Goal: Task Accomplishment & Management: Complete application form

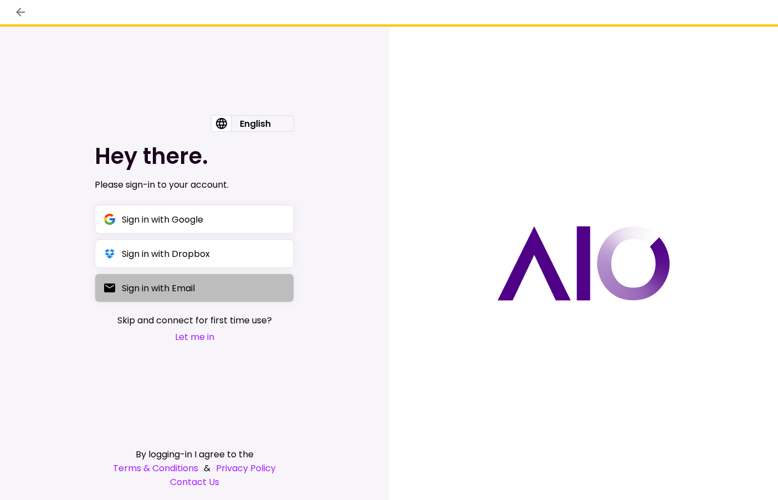
click at [195, 293] on div "Sign in with Email" at bounding box center [158, 288] width 73 height 14
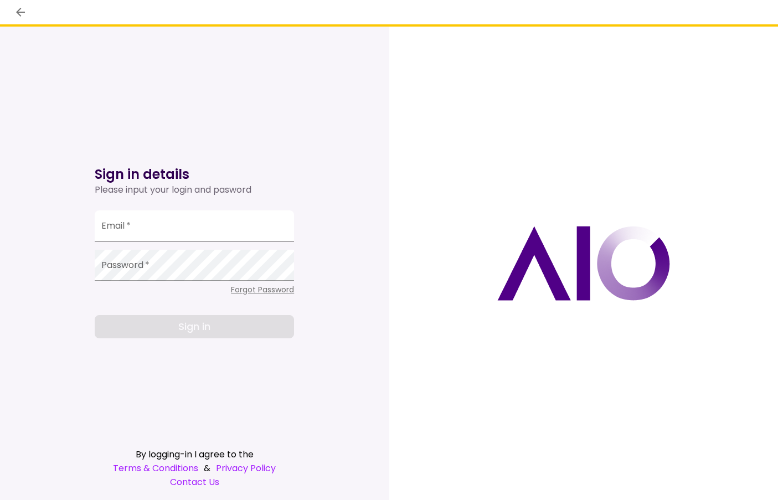
click at [199, 228] on input "Email   *" at bounding box center [194, 225] width 199 height 31
type input "**********"
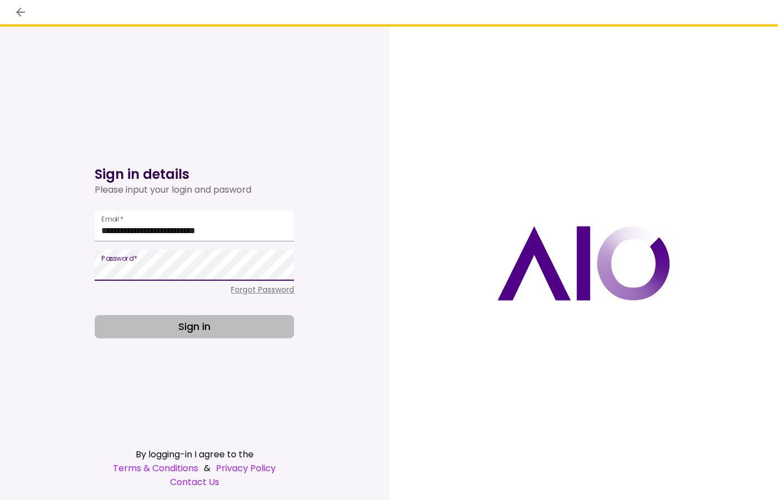
click at [207, 325] on button "Sign in" at bounding box center [194, 326] width 199 height 23
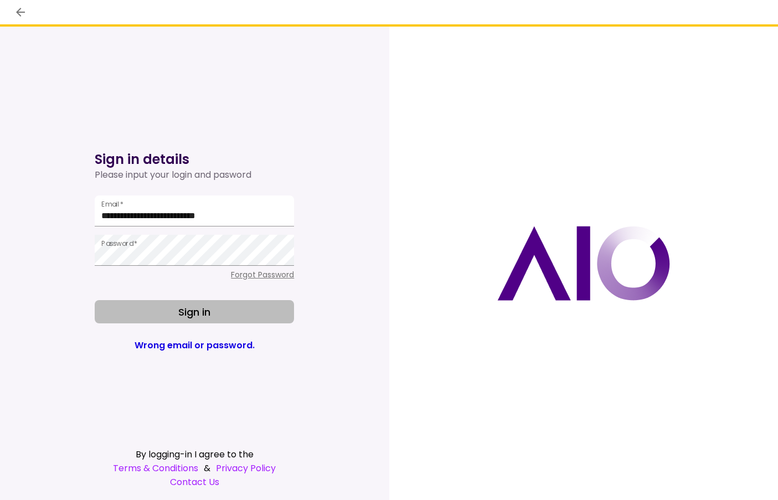
click at [225, 306] on button "Sign in" at bounding box center [194, 311] width 199 height 23
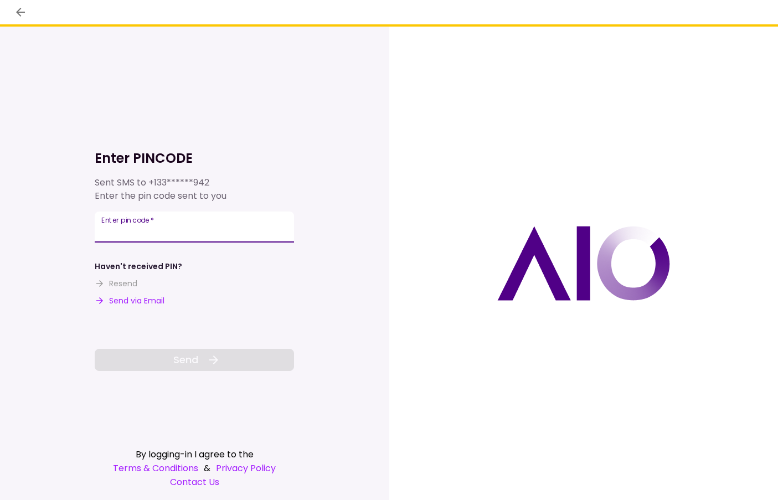
click at [222, 220] on input "Enter pin code   *" at bounding box center [194, 227] width 199 height 31
type input "******"
click at [212, 363] on icon at bounding box center [213, 359] width 13 height 13
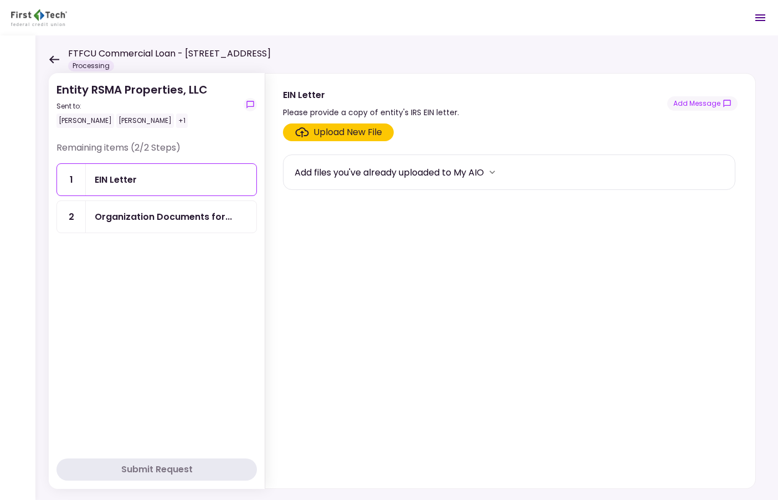
click at [53, 60] on icon at bounding box center [54, 59] width 10 height 8
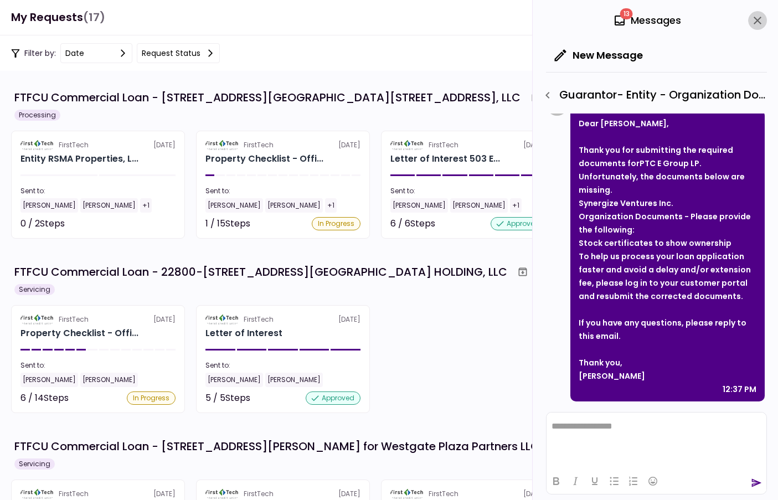
click at [756, 20] on icon "close" at bounding box center [757, 20] width 13 height 13
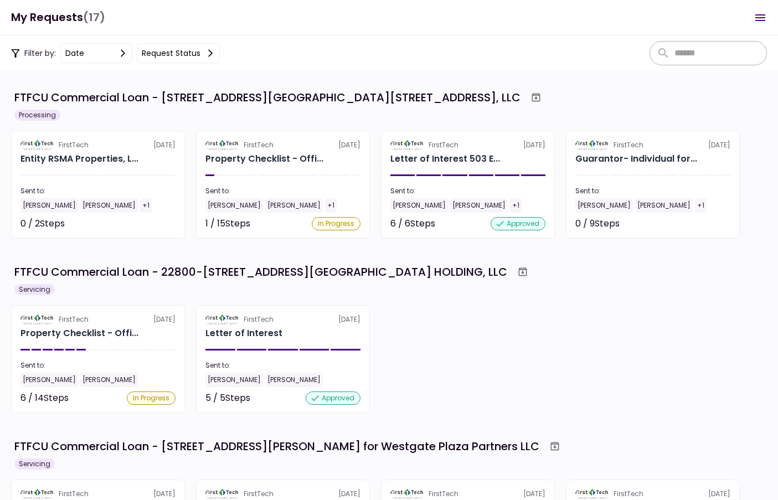
click at [440, 73] on section "FTFCU Commercial Loan - [STREET_ADDRESS][GEOGRAPHIC_DATA][STREET_ADDRESS], LLC …" at bounding box center [389, 285] width 778 height 429
click at [290, 42] on div "Filter by: date Request status" at bounding box center [389, 52] width 778 height 35
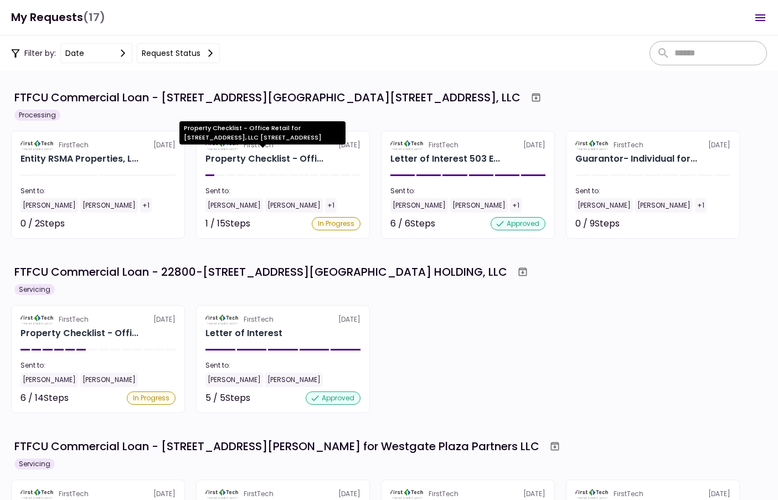
click at [256, 157] on div "Property Checklist - Offi..." at bounding box center [264, 158] width 118 height 13
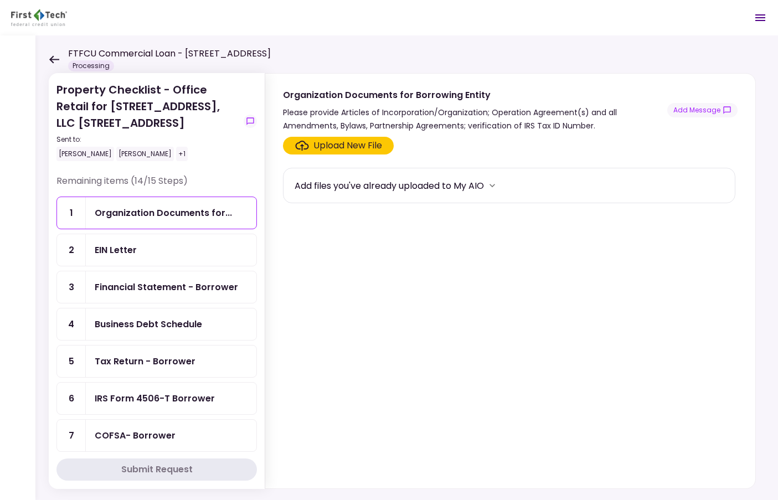
click at [360, 150] on div "Upload New File" at bounding box center [348, 145] width 69 height 13
click at [0, 0] on input "Upload New File" at bounding box center [0, 0] width 0 height 0
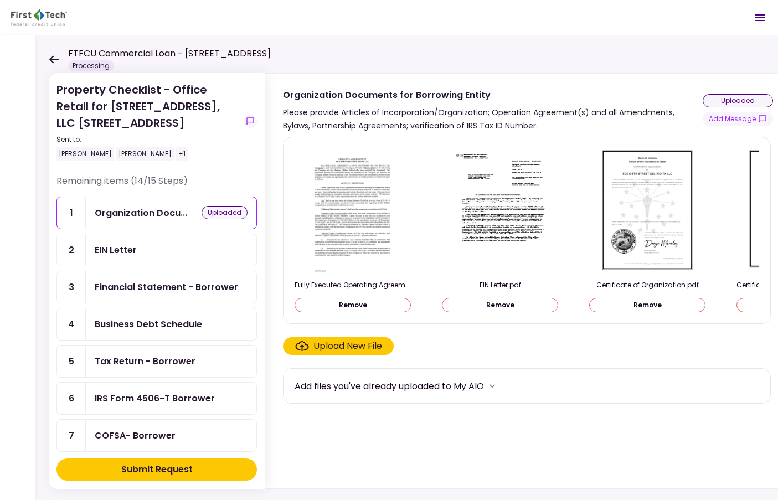
scroll to position [0, 55]
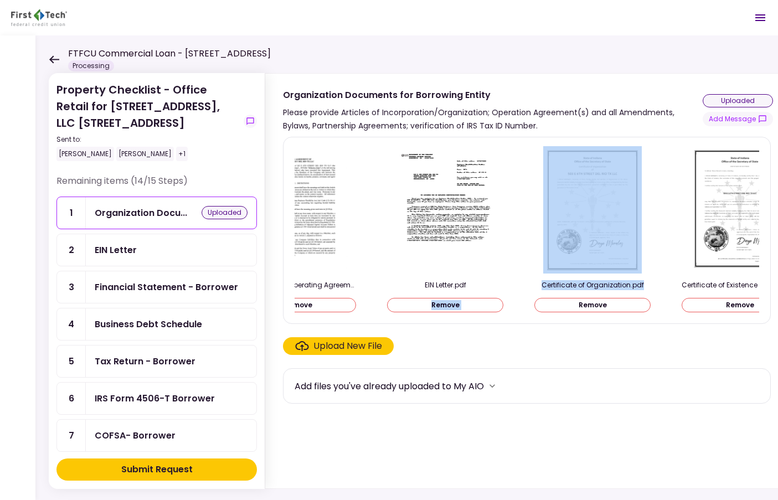
drag, startPoint x: 424, startPoint y: 318, endPoint x: 535, endPoint y: 312, distance: 110.9
click at [536, 312] on div "Fully Executed Operating Agreement.pdf Remove EIN Letter.pdf Remove Certificate…" at bounding box center [527, 230] width 488 height 187
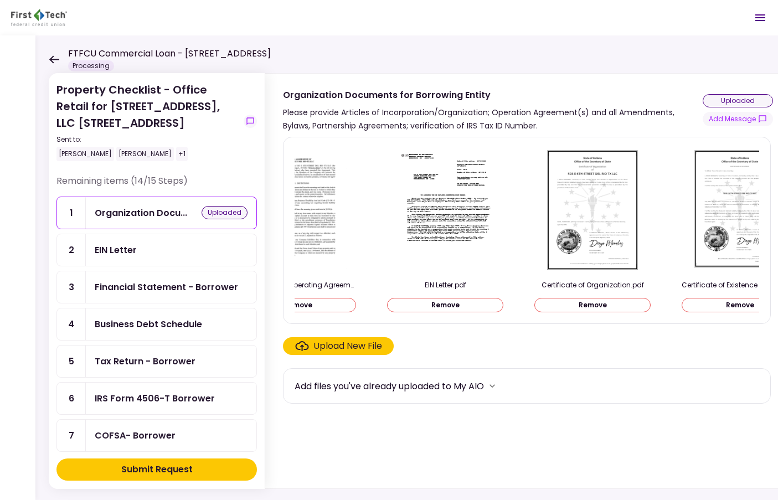
click at [567, 359] on section "Fully Executed Operating Agreement.pdf Remove EIN Letter.pdf Remove Certificate…" at bounding box center [528, 310] width 490 height 347
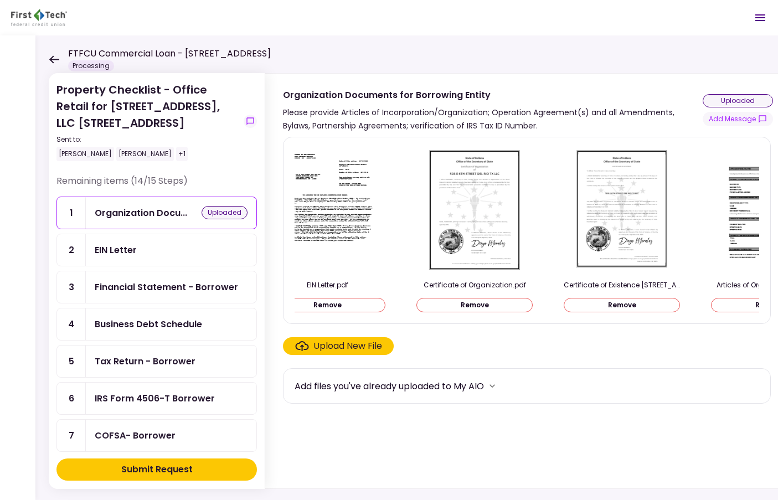
scroll to position [0, 0]
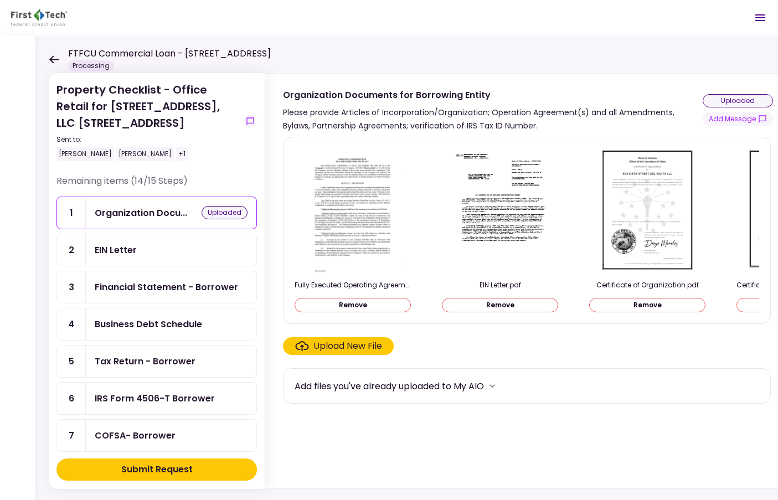
click at [350, 347] on div "Upload New File" at bounding box center [348, 346] width 69 height 13
click at [0, 0] on input "Upload New File" at bounding box center [0, 0] width 0 height 0
click at [198, 467] on button "Submit Request" at bounding box center [156, 470] width 201 height 22
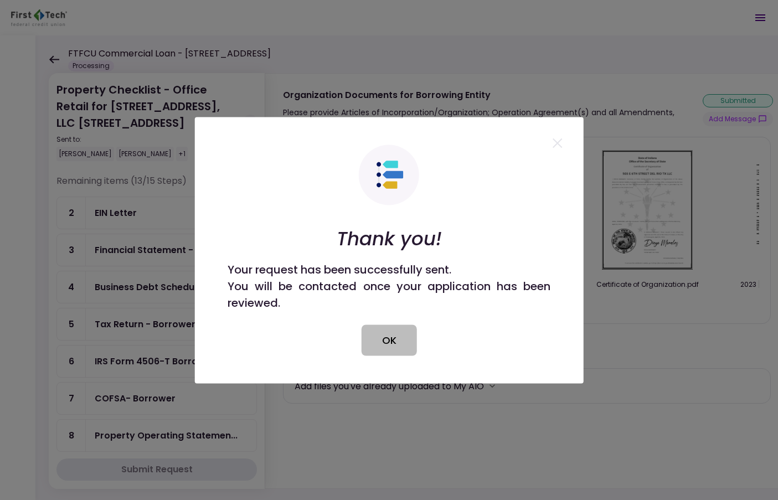
click at [401, 336] on button "OK" at bounding box center [389, 340] width 55 height 31
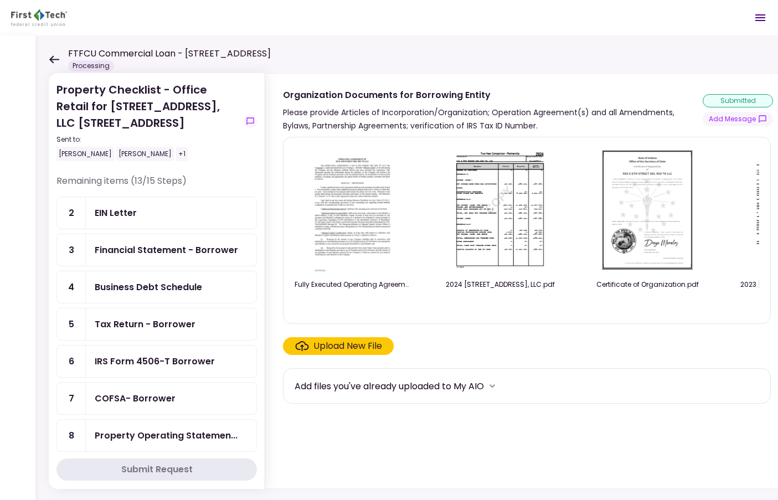
click at [162, 211] on div "EIN Letter" at bounding box center [171, 213] width 153 height 14
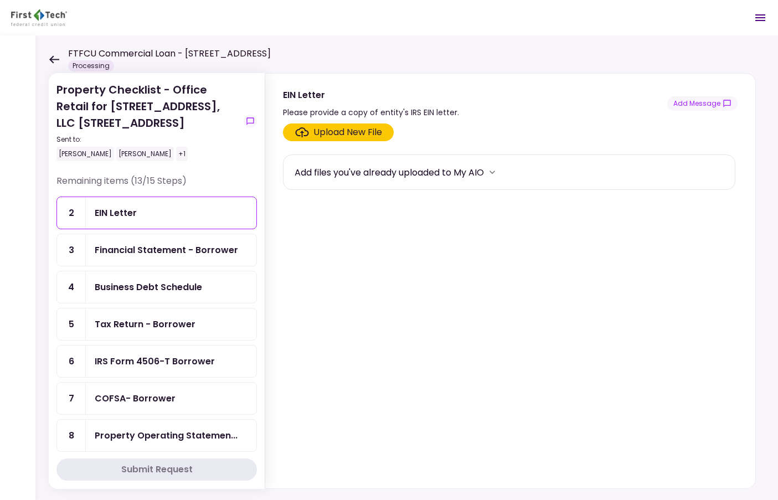
click at [352, 132] on div "Upload New File" at bounding box center [348, 132] width 69 height 13
click at [0, 0] on input "Upload New File" at bounding box center [0, 0] width 0 height 0
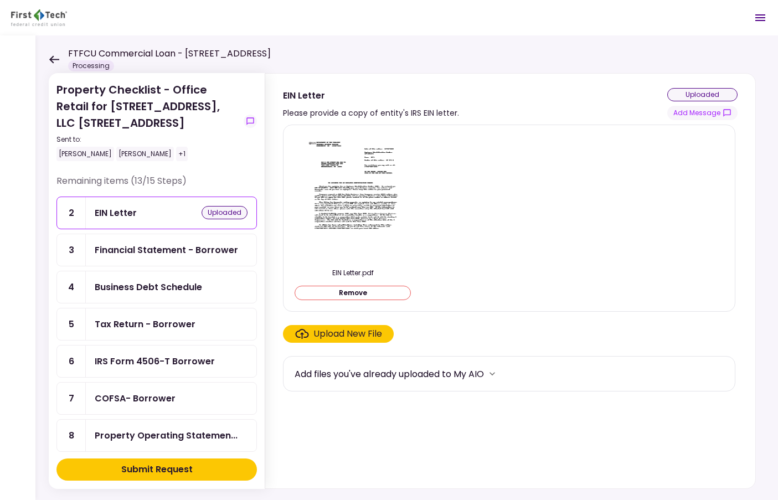
click at [224, 469] on button "Submit Request" at bounding box center [156, 470] width 201 height 22
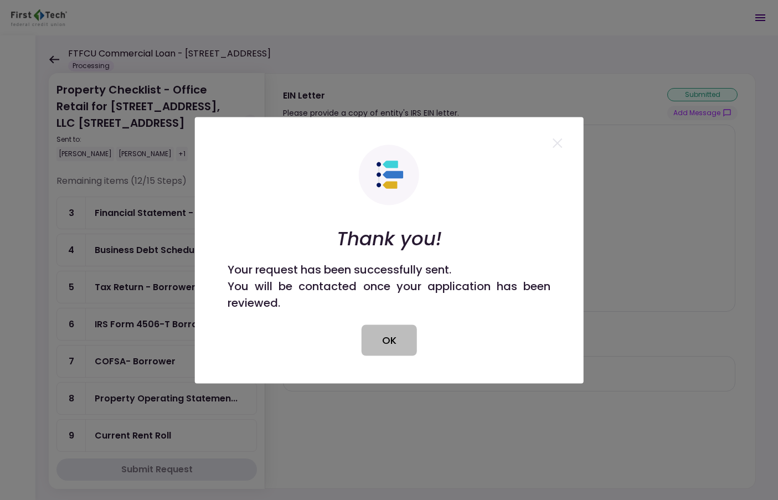
click at [388, 346] on button "OK" at bounding box center [389, 340] width 55 height 31
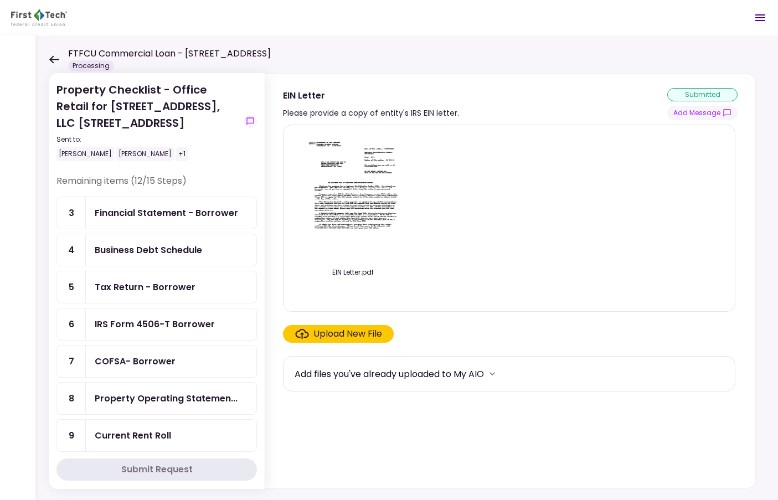
click at [171, 288] on div "Tax Return - Borrower" at bounding box center [145, 287] width 101 height 14
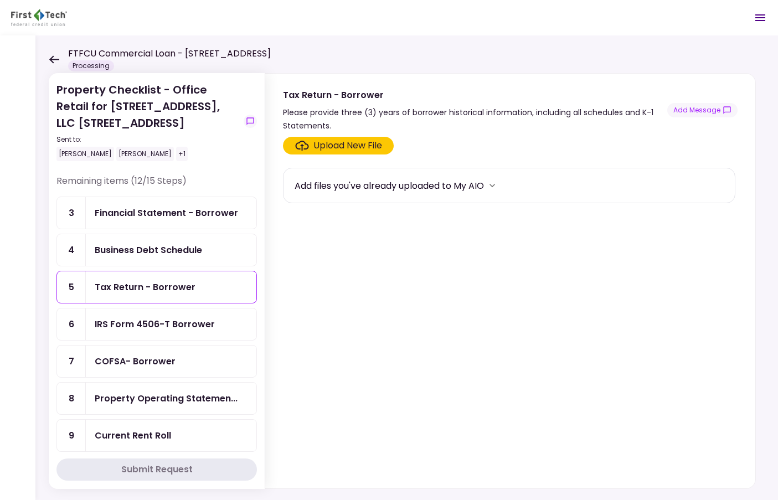
click at [365, 147] on div "Upload New File" at bounding box center [348, 145] width 69 height 13
click at [0, 0] on input "Upload New File" at bounding box center [0, 0] width 0 height 0
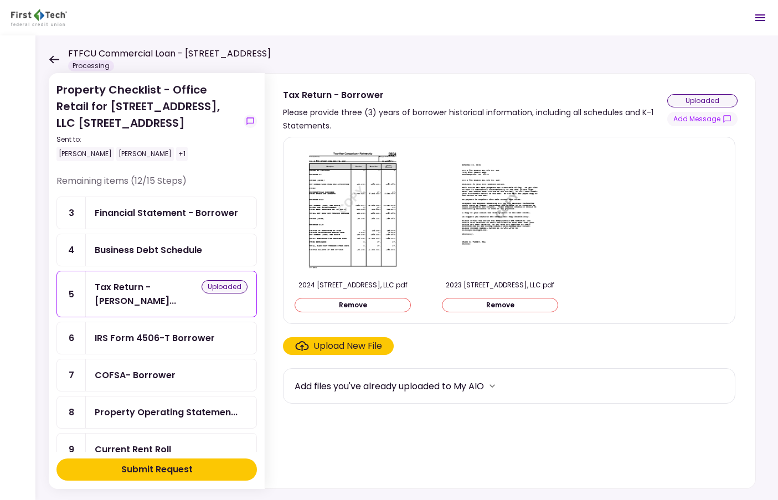
click at [214, 466] on button "Submit Request" at bounding box center [156, 470] width 201 height 22
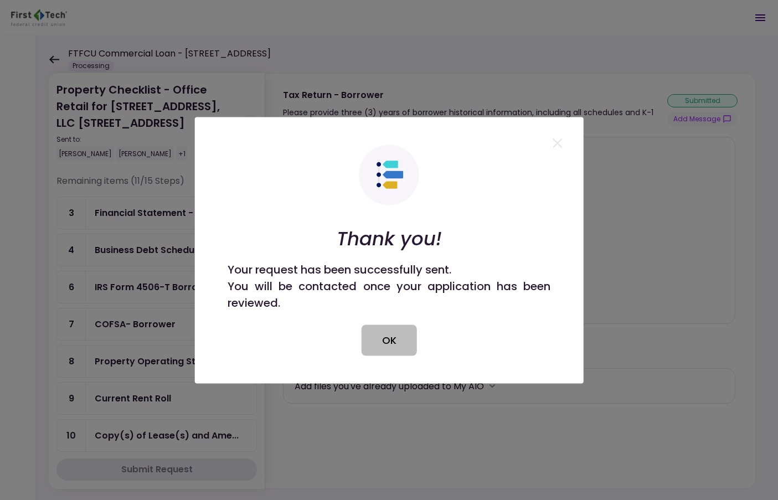
click at [402, 333] on button "OK" at bounding box center [389, 340] width 55 height 31
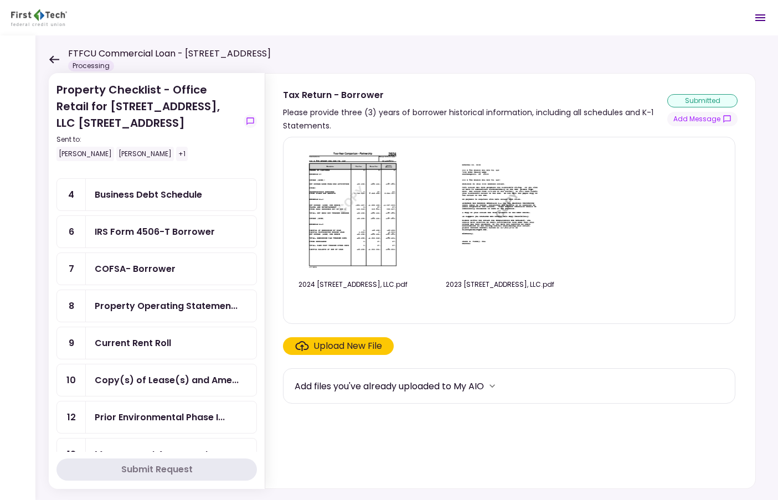
scroll to position [111, 0]
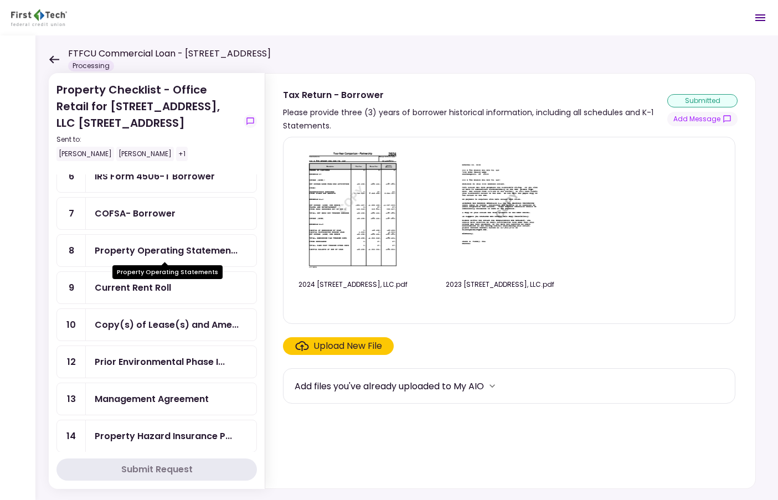
click at [168, 253] on div "Property Operating Statemen..." at bounding box center [166, 251] width 143 height 14
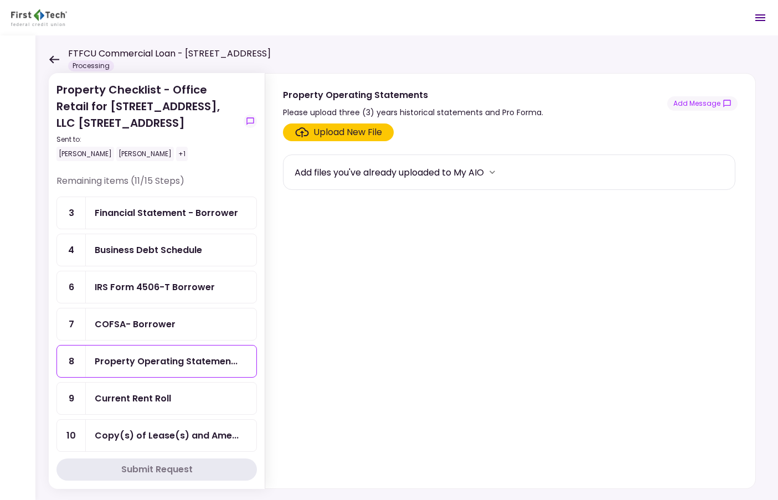
click at [209, 252] on div "Business Debt Schedule" at bounding box center [171, 250] width 153 height 14
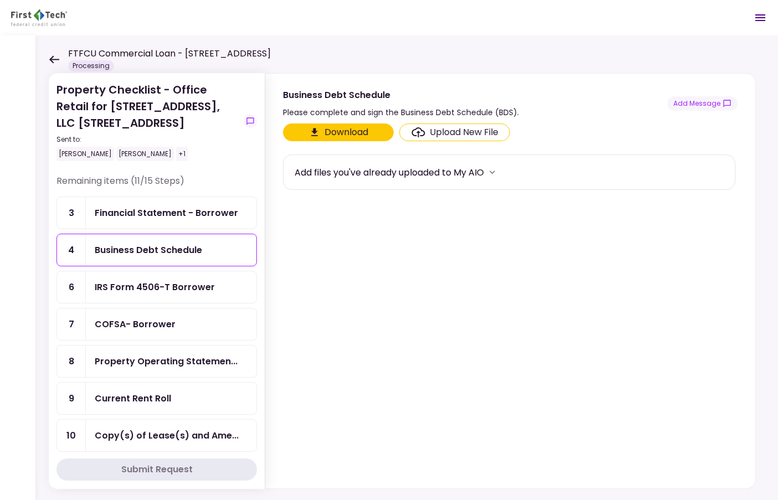
click at [186, 217] on div "Financial Statement - Borrower" at bounding box center [166, 213] width 143 height 14
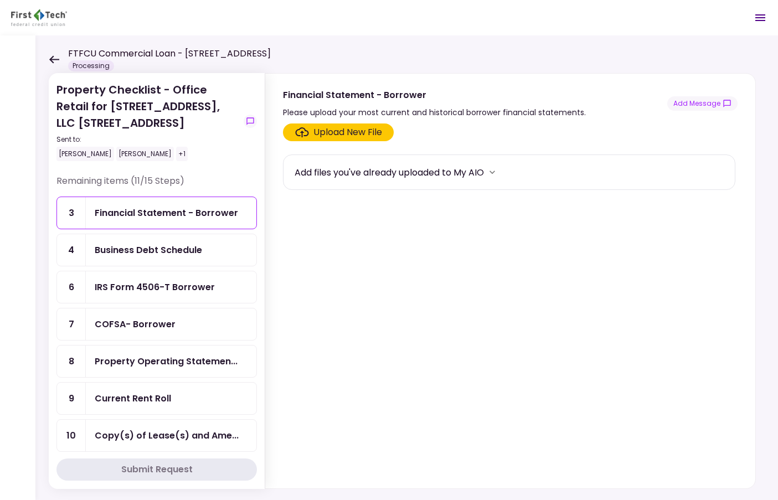
click at [189, 293] on div "IRS Form 4506-T Borrower" at bounding box center [155, 287] width 120 height 14
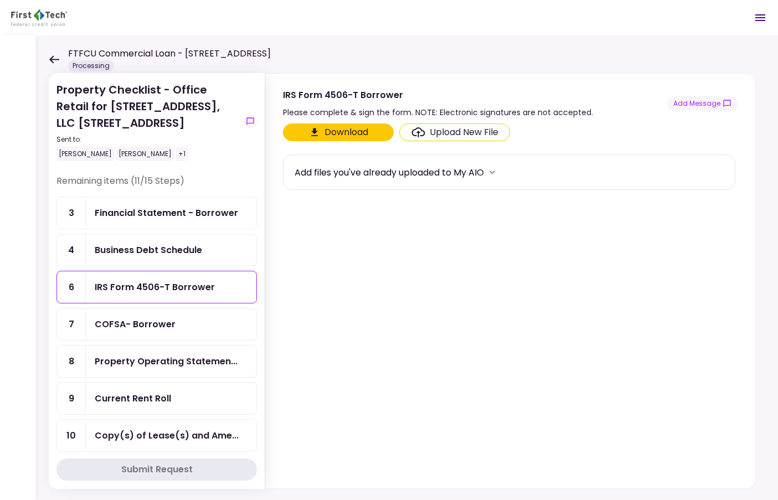
click at [183, 332] on div "COFSA- Borrower" at bounding box center [171, 325] width 171 height 32
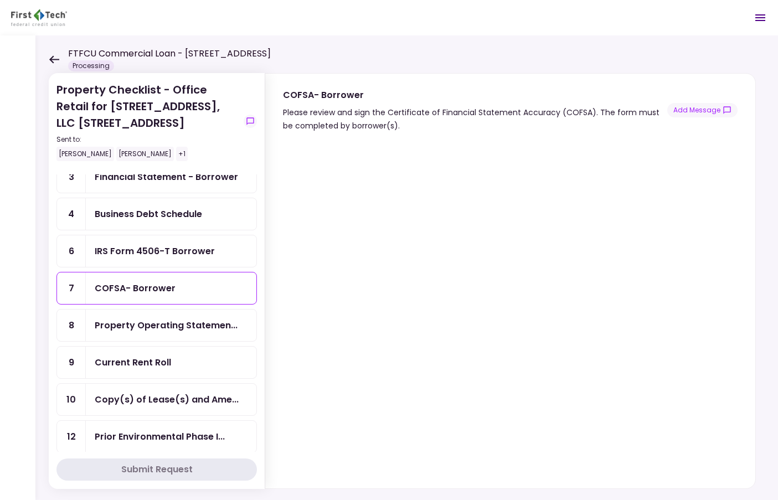
scroll to position [55, 0]
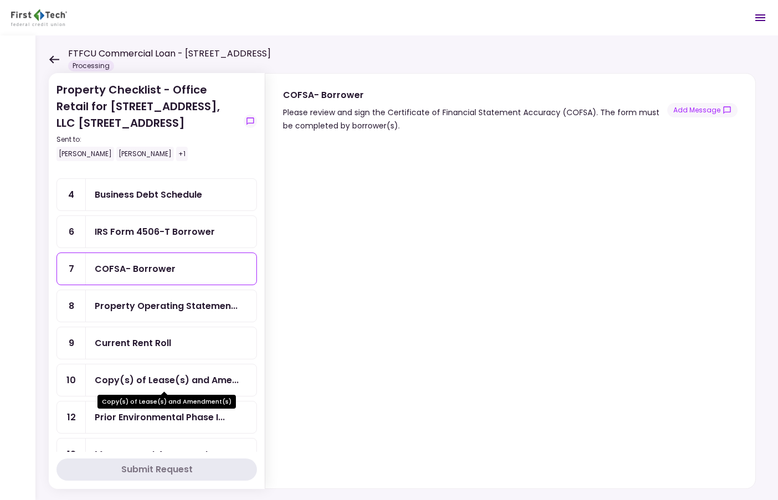
click at [165, 379] on div "Copy(s) of Lease(s) and Ame..." at bounding box center [167, 380] width 144 height 14
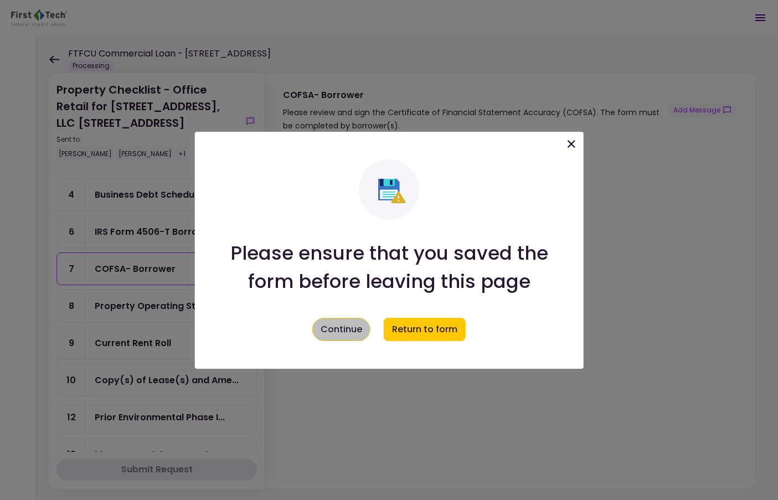
click at [334, 333] on button "Continue" at bounding box center [341, 329] width 58 height 23
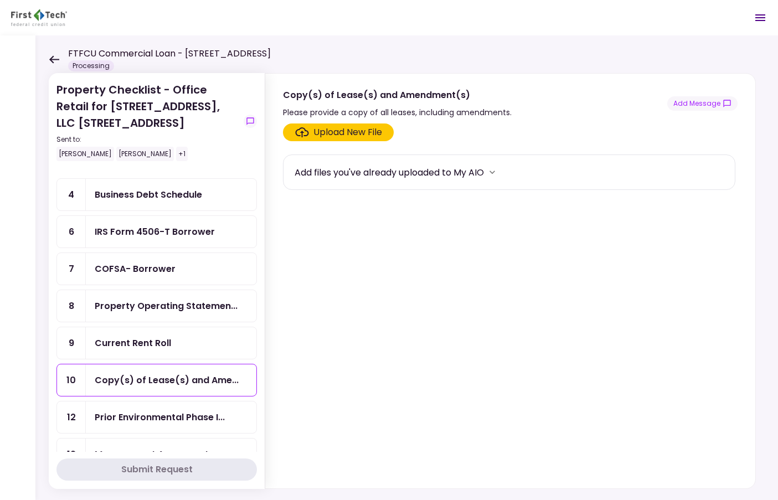
click at [163, 277] on div "COFSA- Borrower" at bounding box center [171, 269] width 171 height 32
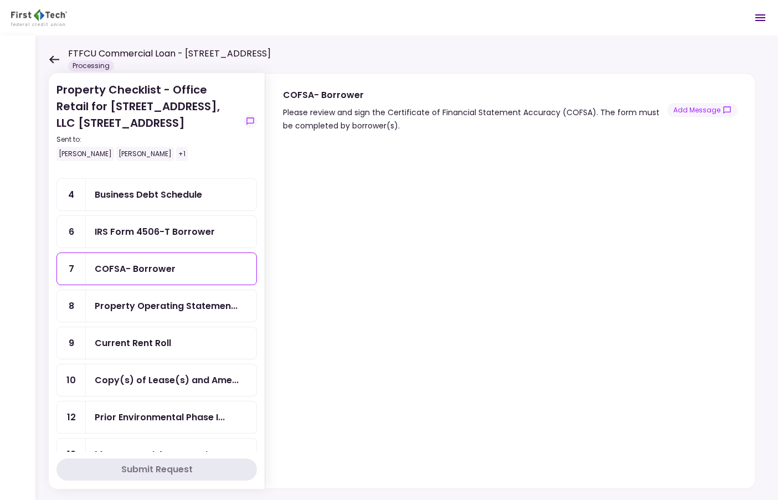
click at [182, 350] on div "Current Rent Roll" at bounding box center [171, 343] width 171 height 32
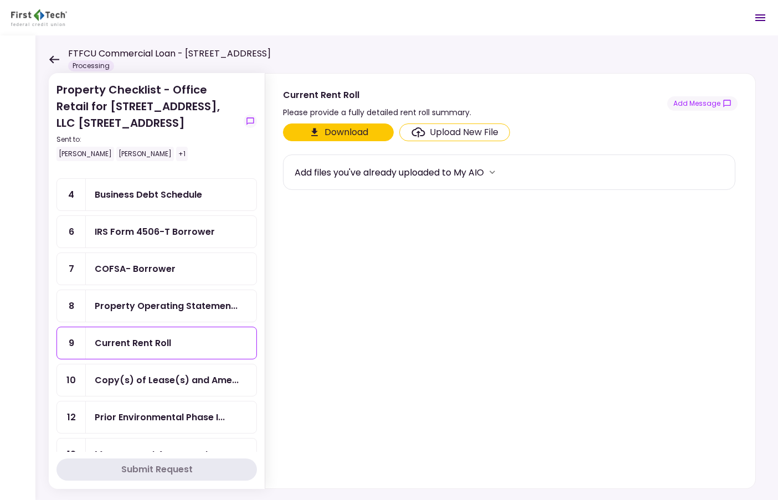
click at [186, 399] on ul "3 Financial Statement - Borrower 4 Business Debt Schedule 6 IRS Form 4506-T Bor…" at bounding box center [156, 343] width 201 height 404
click at [193, 386] on div "Copy(s) of Lease(s) and Ame..." at bounding box center [167, 380] width 144 height 14
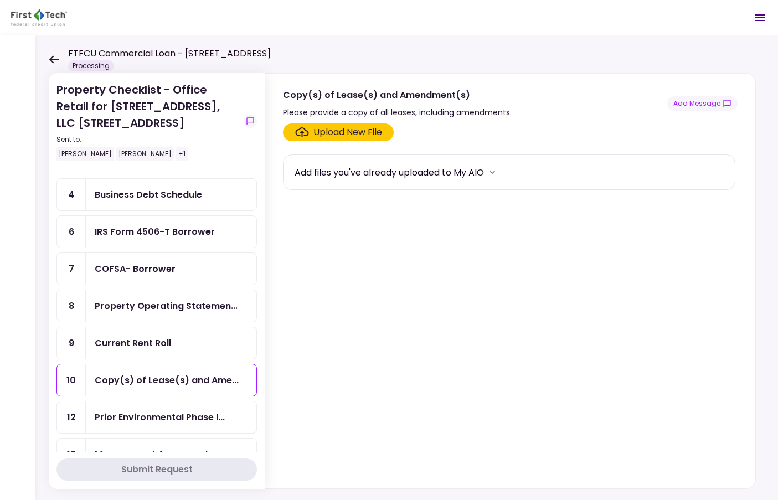
click at [353, 136] on div "Upload New File" at bounding box center [348, 132] width 69 height 13
click at [0, 0] on input "Upload New File" at bounding box center [0, 0] width 0 height 0
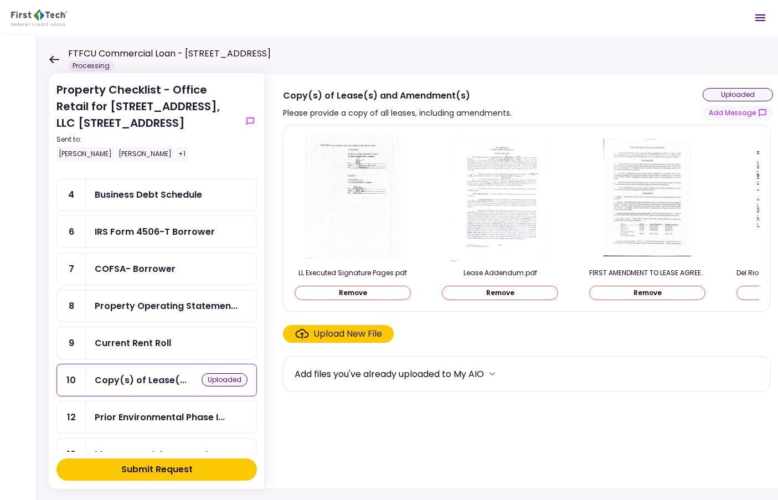
click at [331, 338] on div "Upload New File" at bounding box center [348, 333] width 69 height 13
click at [0, 0] on input "Upload New File" at bounding box center [0, 0] width 0 height 0
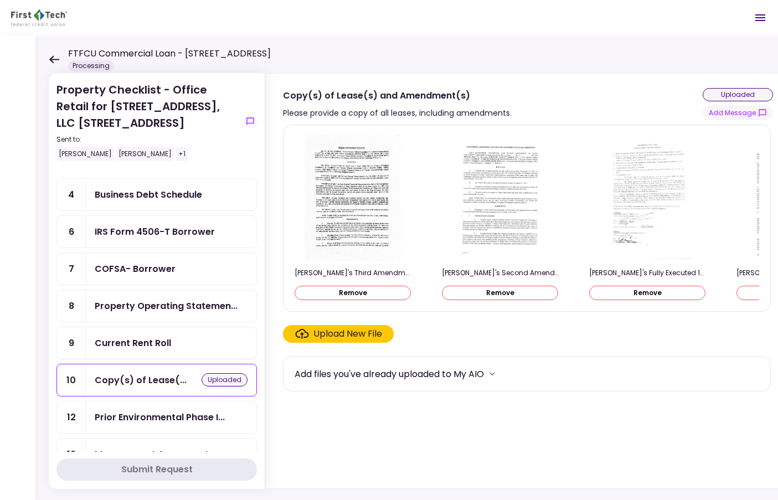
click at [345, 338] on div "Upload New File" at bounding box center [348, 333] width 69 height 13
click at [0, 0] on input "Upload New File" at bounding box center [0, 0] width 0 height 0
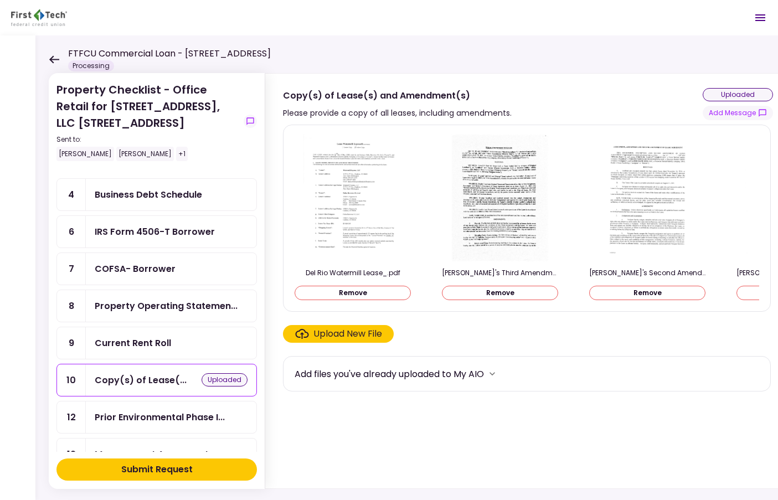
click at [201, 470] on button "Submit Request" at bounding box center [156, 470] width 201 height 22
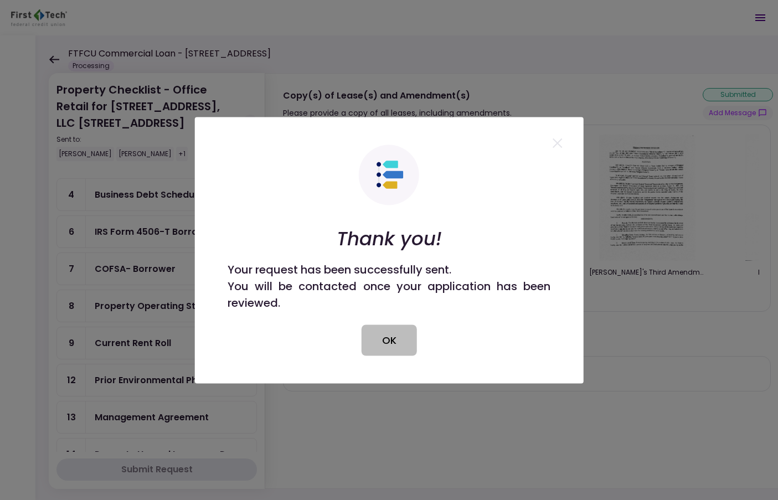
click at [386, 347] on button "OK" at bounding box center [389, 340] width 55 height 31
